Goal: Task Accomplishment & Management: Complete application form

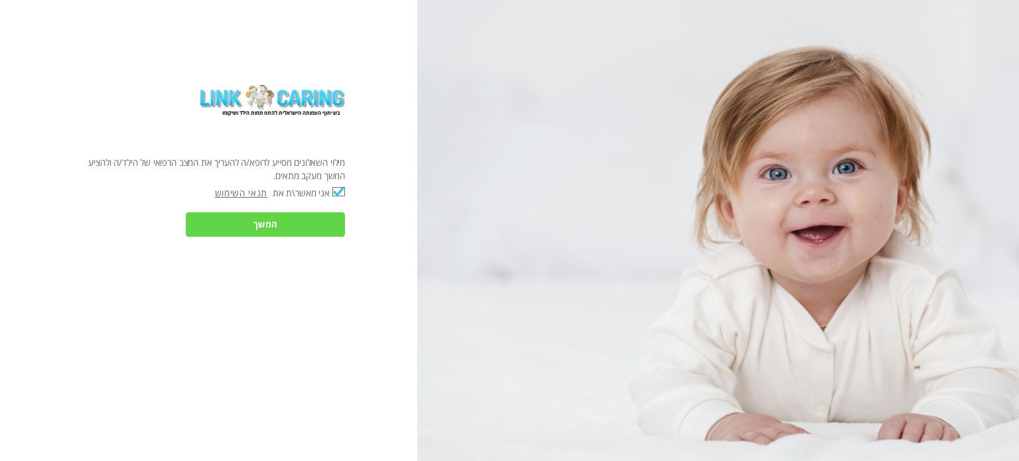
checkbox input "true"
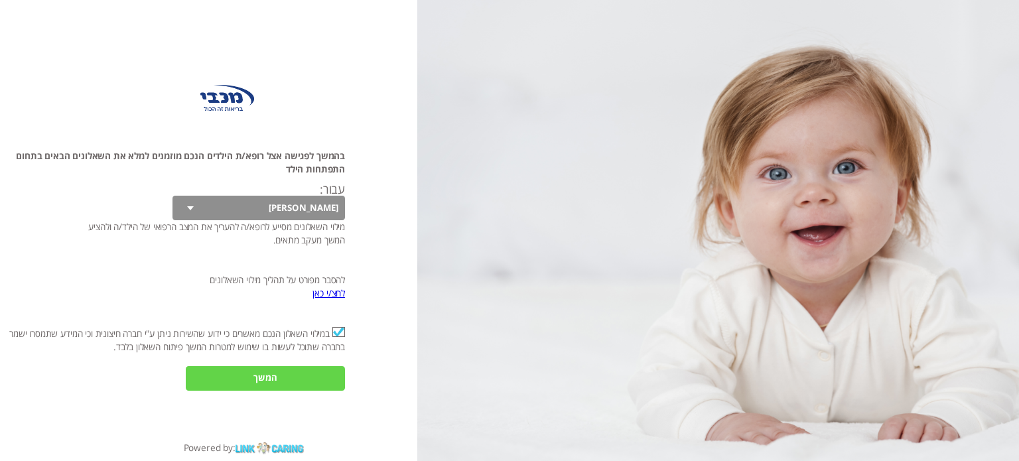
click at [306, 373] on input "המשך" at bounding box center [265, 378] width 159 height 25
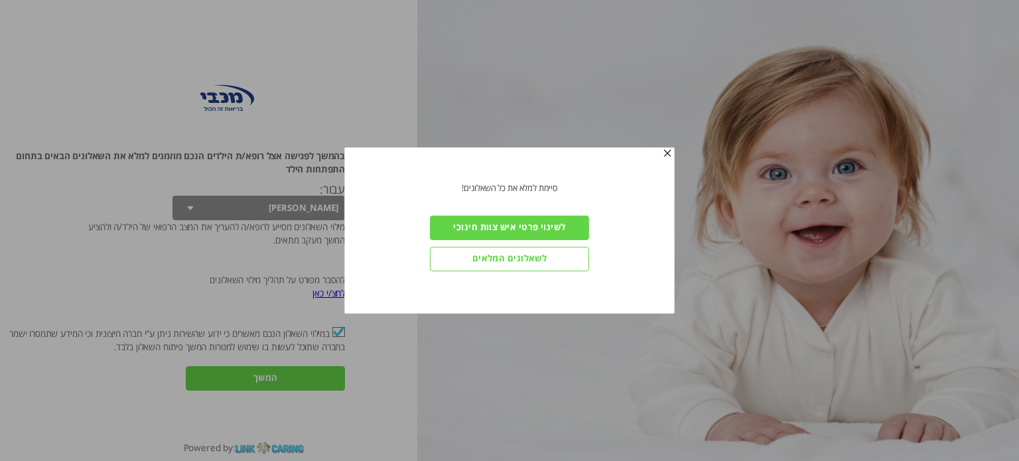
click at [489, 224] on input "לשינוי פרטי איש צוות חינוכי" at bounding box center [509, 228] width 159 height 25
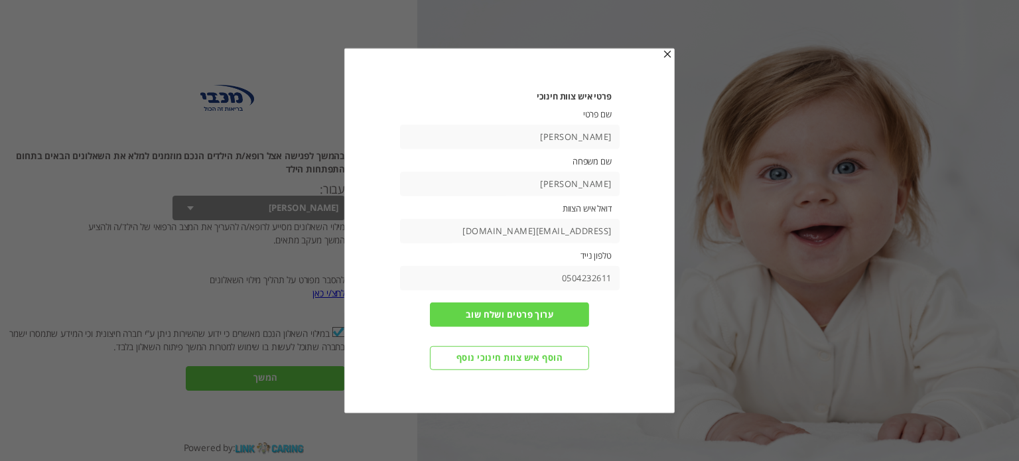
click at [511, 233] on input "[EMAIL_ADDRESS][DOMAIN_NAME]" at bounding box center [509, 231] width 220 height 25
click at [571, 185] on input "[PERSON_NAME]" at bounding box center [509, 184] width 220 height 25
click at [577, 132] on input "[PERSON_NAME]" at bounding box center [509, 137] width 220 height 25
click at [551, 230] on input "[EMAIL_ADDRESS][DOMAIN_NAME]" at bounding box center [509, 231] width 220 height 25
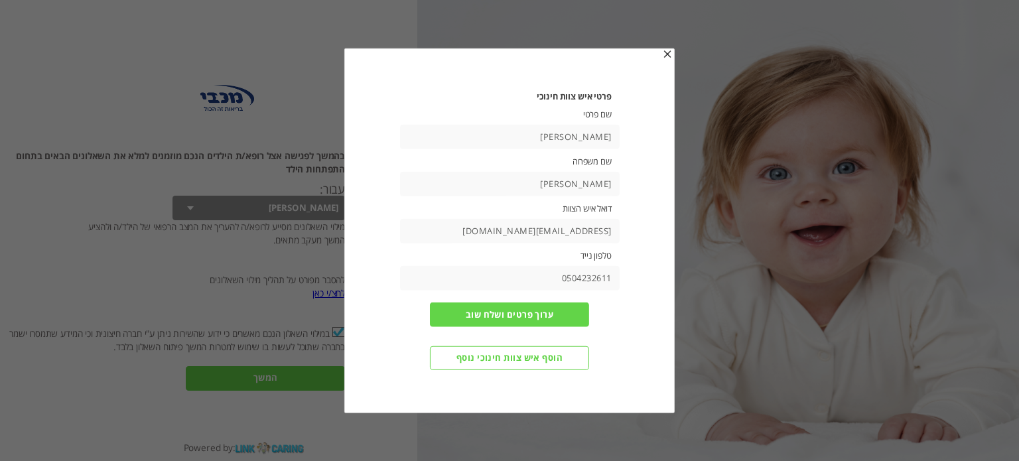
click at [551, 230] on input "[EMAIL_ADDRESS][DOMAIN_NAME]" at bounding box center [509, 231] width 220 height 25
type input "[EMAIL_ADDRESS][DOMAIN_NAME]"
click at [566, 281] on input "0504232611" at bounding box center [509, 278] width 220 height 25
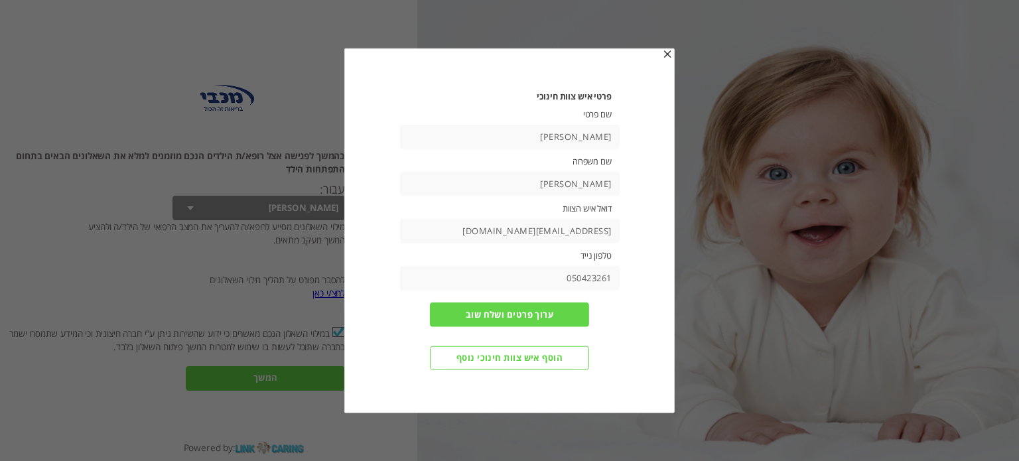
type input "0504232611"
click at [578, 138] on input "[PERSON_NAME]" at bounding box center [509, 137] width 220 height 25
type input "[PERSON_NAME]"
click at [578, 182] on input "[PERSON_NAME]" at bounding box center [509, 184] width 220 height 25
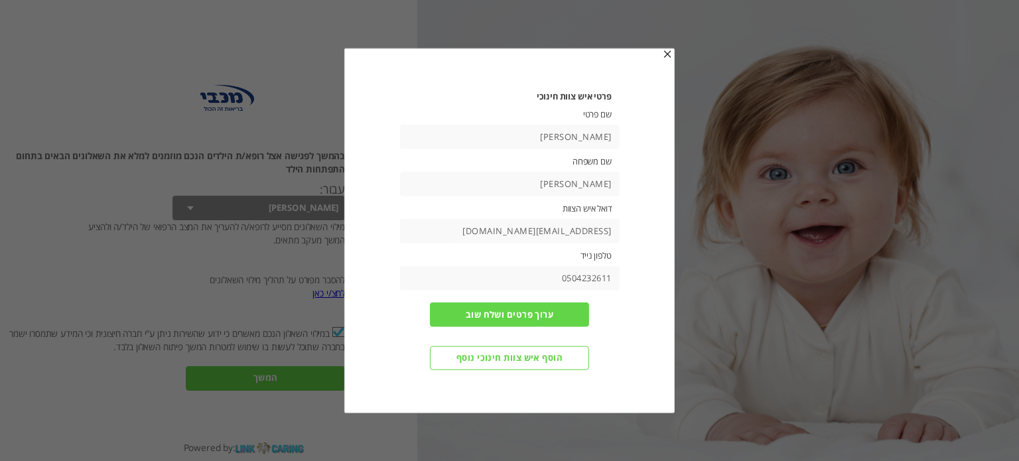
click at [578, 182] on input "[PERSON_NAME]" at bounding box center [509, 184] width 220 height 25
type input "[PERSON_NAME]"
click at [528, 315] on input "ערוך פרטים ושלח שוב" at bounding box center [509, 315] width 159 height 25
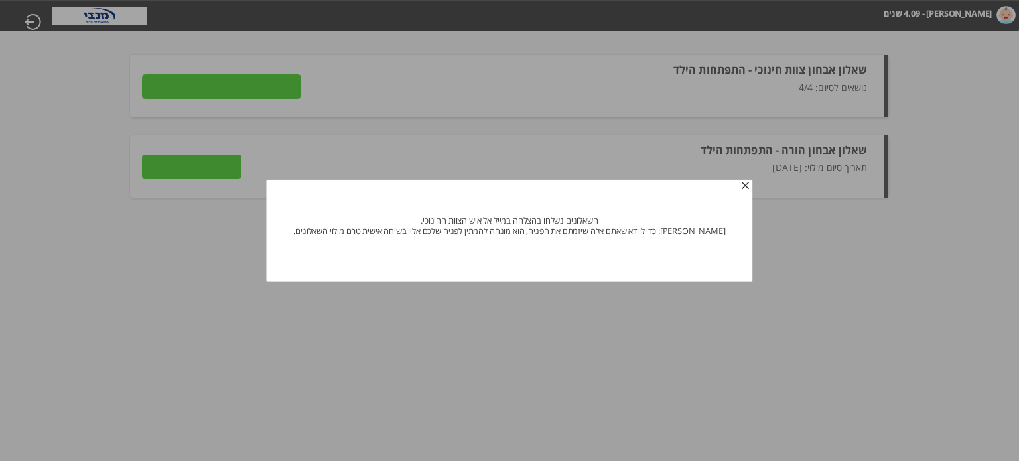
type input "פרטים"
type input "לצפייה בתשובות"
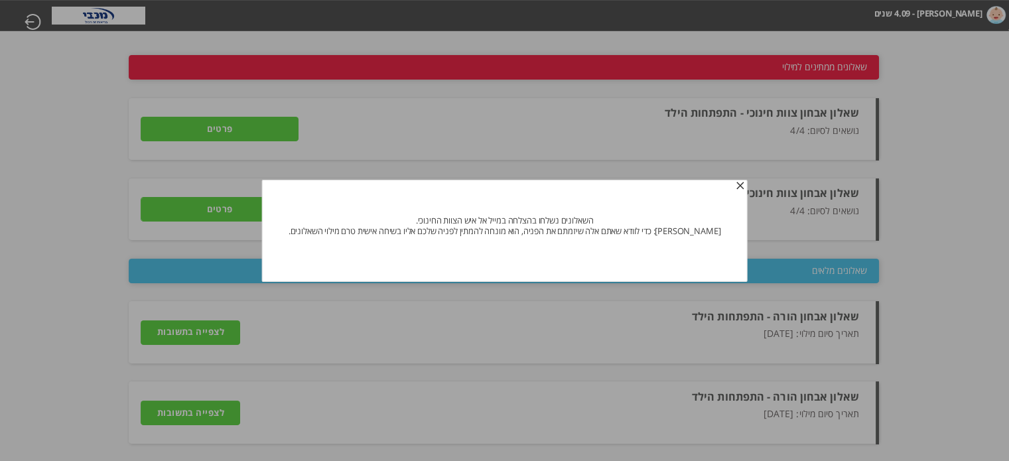
click at [735, 187] on span "button" at bounding box center [740, 185] width 11 height 11
